Goal: Information Seeking & Learning: Learn about a topic

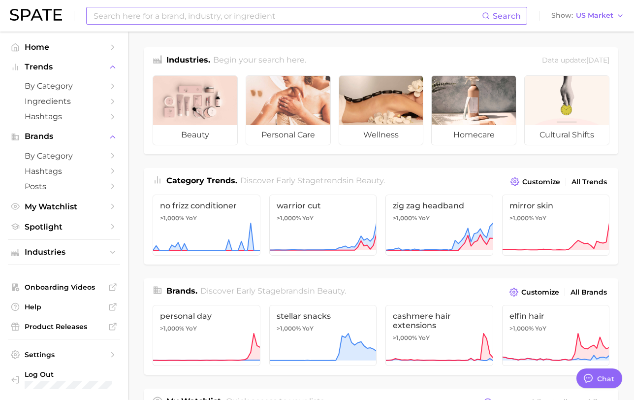
click at [188, 15] on input at bounding box center [287, 15] width 389 height 17
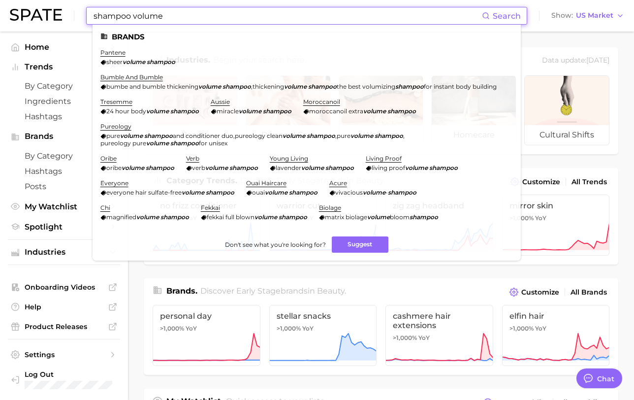
drag, startPoint x: 170, startPoint y: 14, endPoint x: 28, endPoint y: 11, distance: 142.3
click at [28, 11] on div "shampoo volume Search Brands pantene sheer volume shampoo bumble and bumble bum…" at bounding box center [317, 16] width 614 height 32
drag, startPoint x: 181, startPoint y: 20, endPoint x: 52, endPoint y: 10, distance: 129.4
click at [52, 10] on div "volume shampoo Search Brands pantene sheer volume shampoo bumble and bumble bum…" at bounding box center [317, 16] width 614 height 32
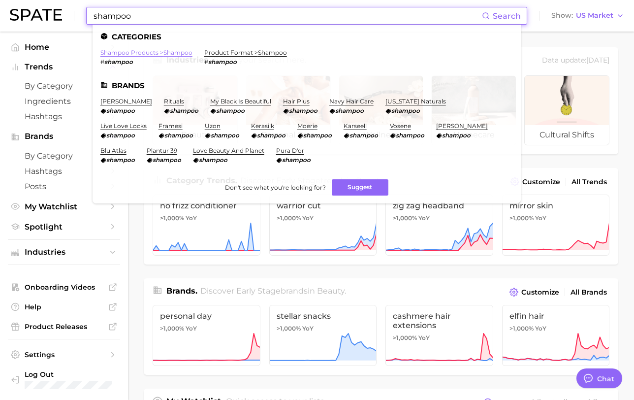
type input "shampoo"
click at [178, 54] on link "shampoo products > shampoo" at bounding box center [146, 52] width 92 height 7
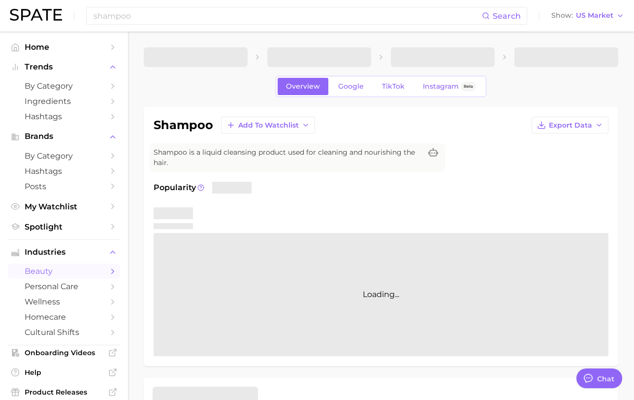
type textarea "x"
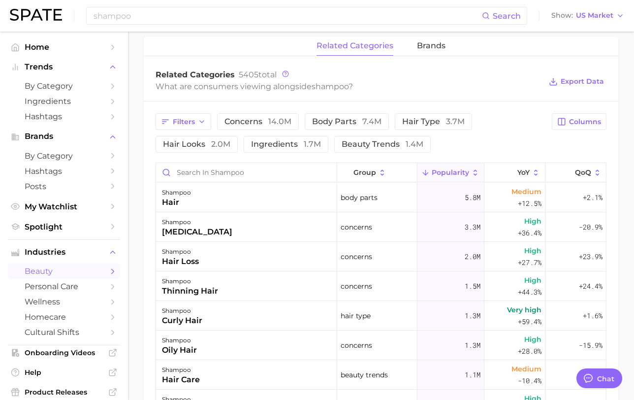
scroll to position [479, 0]
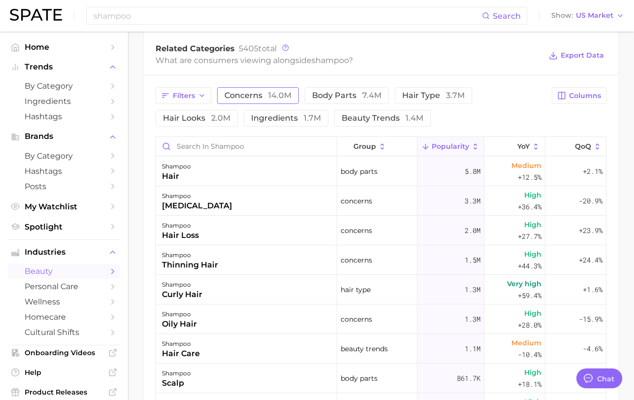
click at [257, 97] on span "concerns 14.0m" at bounding box center [258, 96] width 67 height 8
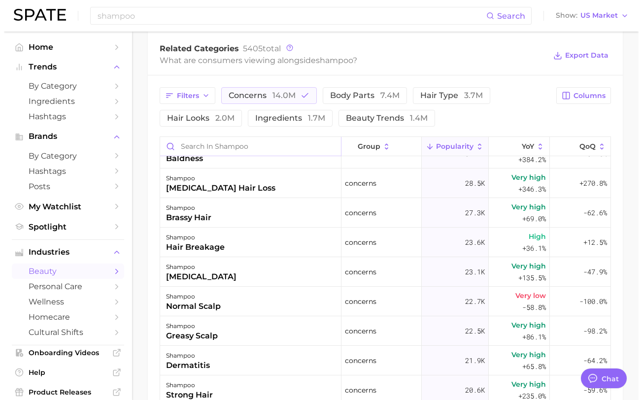
scroll to position [677, 0]
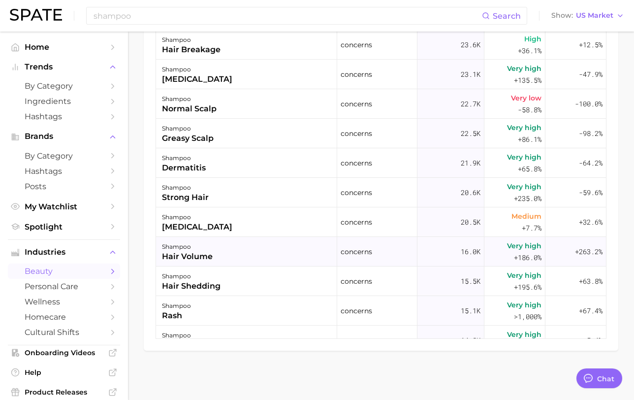
click at [230, 257] on div "shampoo hair volume" at bounding box center [246, 252] width 181 height 30
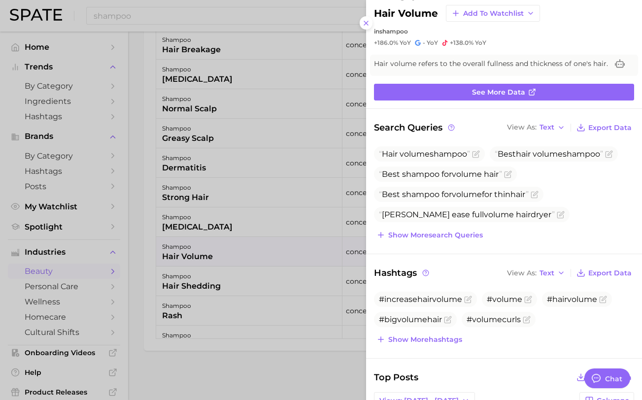
scroll to position [21, 0]
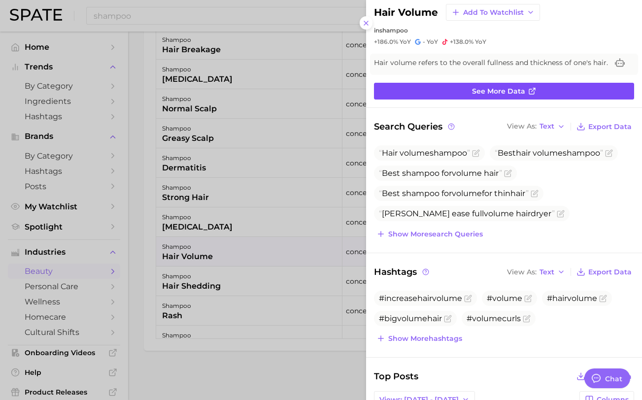
click at [498, 91] on span "See more data" at bounding box center [498, 91] width 53 height 8
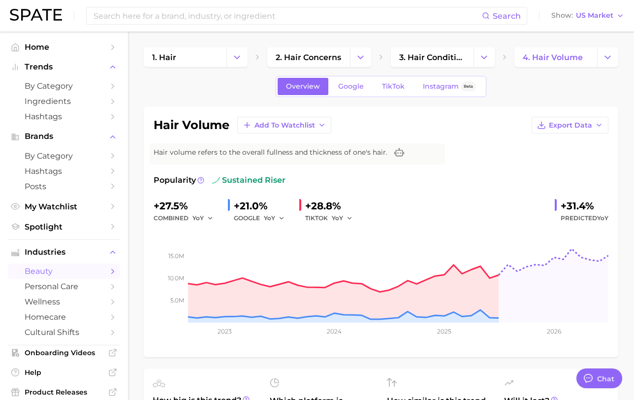
click at [356, 92] on link "Google" at bounding box center [351, 86] width 42 height 17
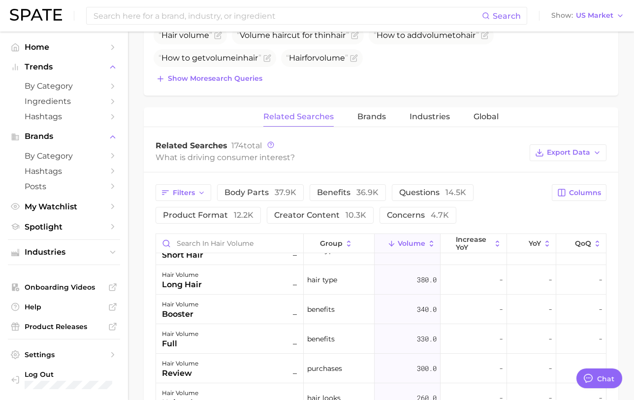
scroll to position [789, 0]
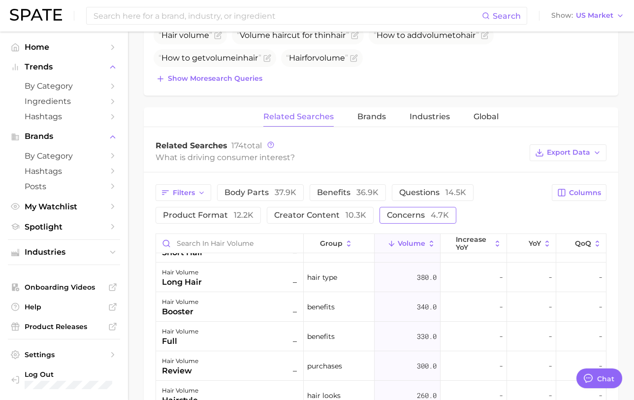
click at [391, 215] on span "concerns 4.7k" at bounding box center [418, 214] width 62 height 9
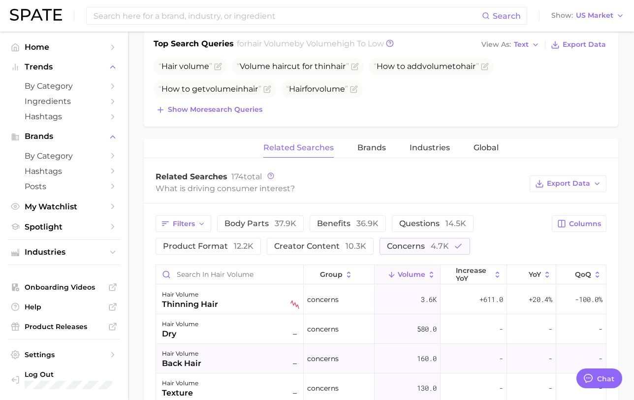
scroll to position [366, 0]
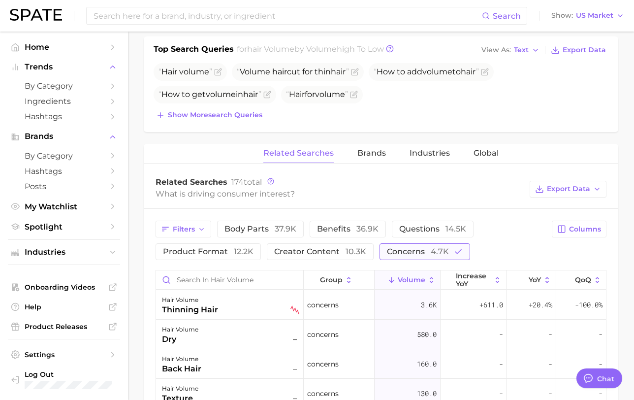
click at [397, 251] on span "concerns 4.7k" at bounding box center [418, 251] width 62 height 9
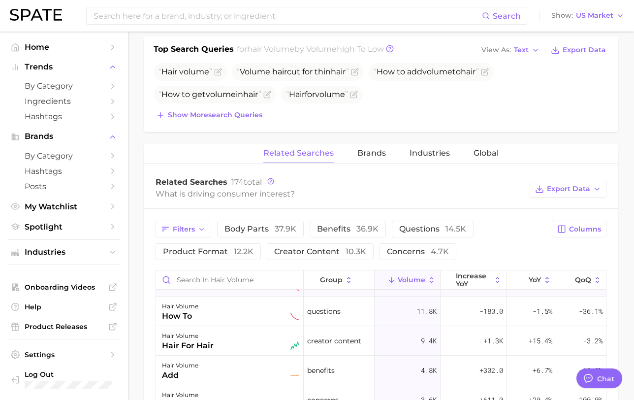
scroll to position [51, 0]
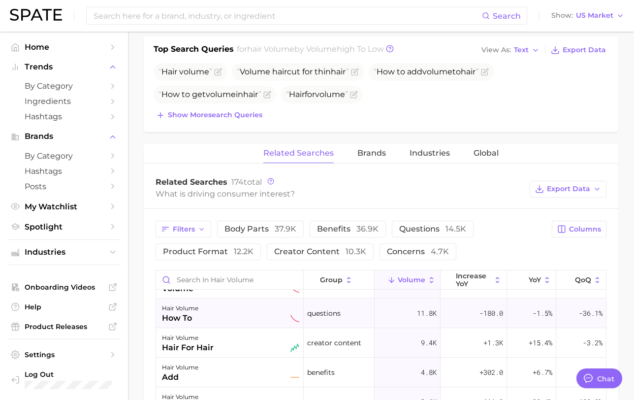
click at [253, 323] on div "hair volume how to" at bounding box center [230, 313] width 137 height 22
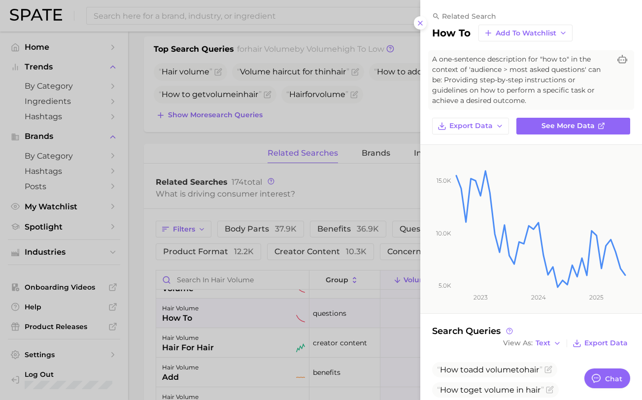
click at [253, 323] on div at bounding box center [321, 200] width 642 height 400
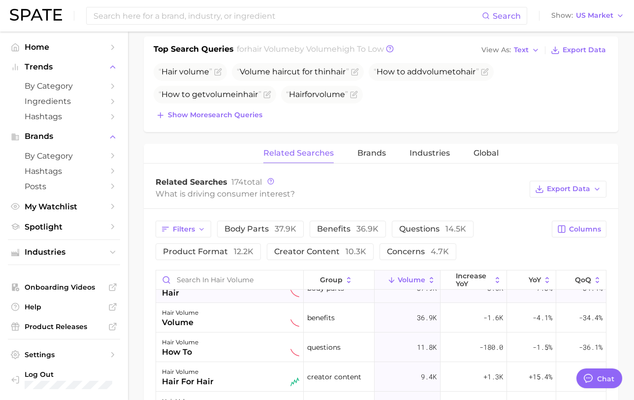
scroll to position [17, 0]
click at [264, 304] on div "hair volume volume" at bounding box center [230, 317] width 148 height 30
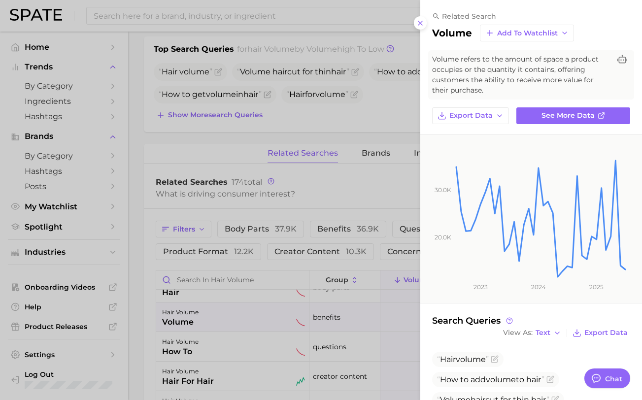
click at [312, 184] on div at bounding box center [321, 200] width 642 height 400
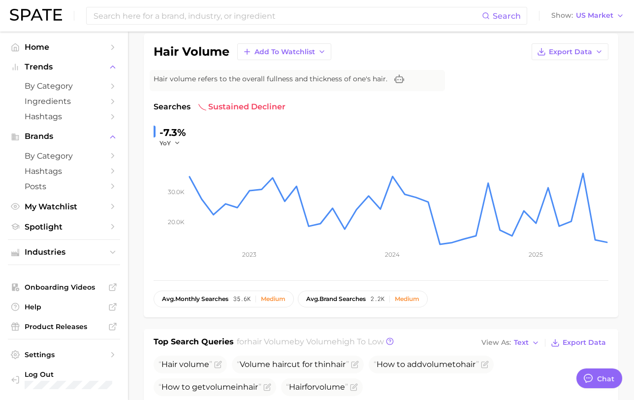
scroll to position [0, 0]
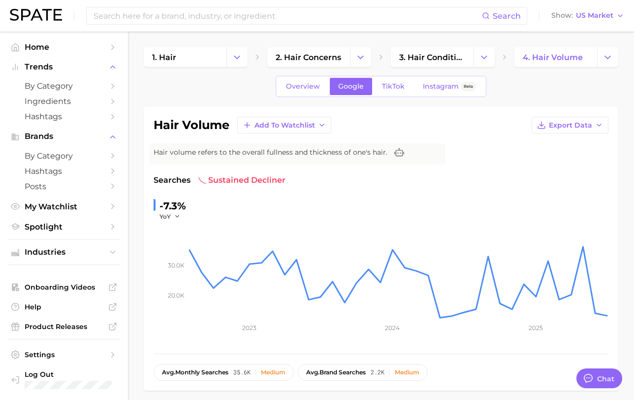
click at [391, 95] on div "Overview Google TikTok Instagram Beta" at bounding box center [381, 86] width 211 height 21
click at [391, 89] on span "TikTok" at bounding box center [393, 86] width 23 height 8
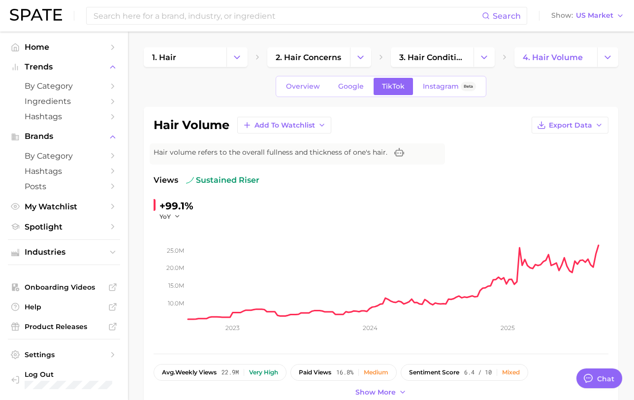
click at [347, 95] on div "Overview Google TikTok Instagram Beta" at bounding box center [381, 86] width 211 height 21
click at [347, 88] on span "Google" at bounding box center [351, 86] width 26 height 8
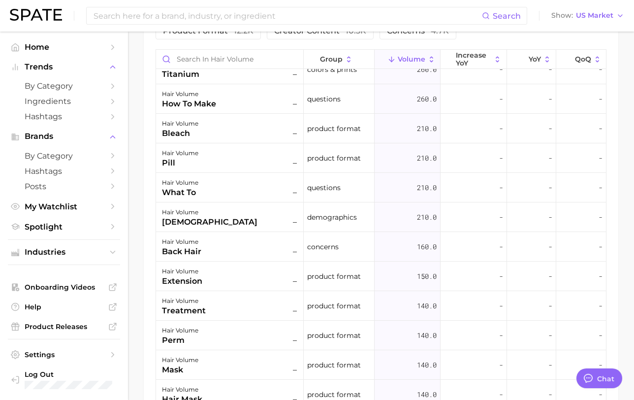
scroll to position [961, 0]
